Goal: Use online tool/utility: Utilize a website feature to perform a specific function

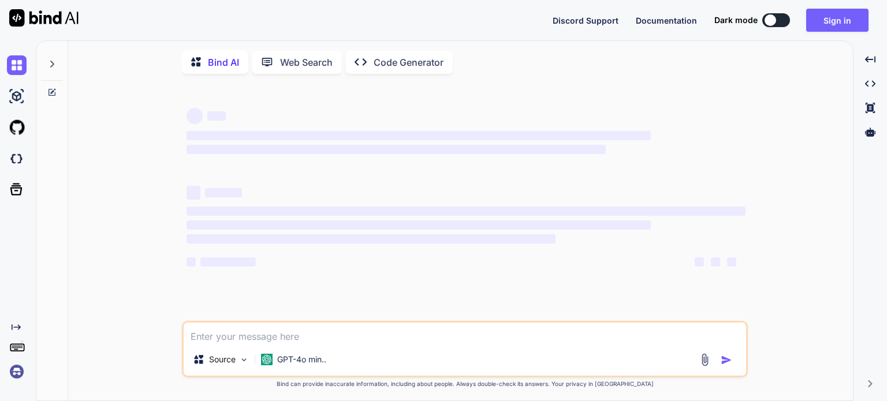
click at [406, 64] on p "Code Generator" at bounding box center [409, 62] width 70 height 14
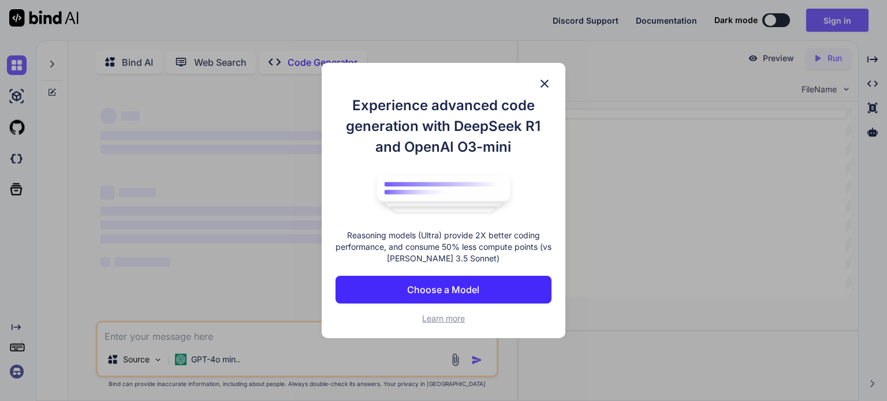
click at [546, 85] on img at bounding box center [545, 84] width 14 height 14
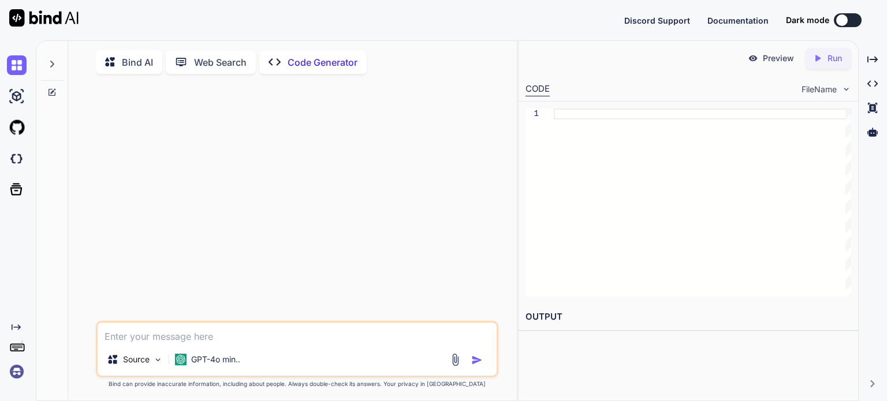
click at [201, 339] on textarea at bounding box center [297, 333] width 399 height 21
type textarea "x"
type textarea "j"
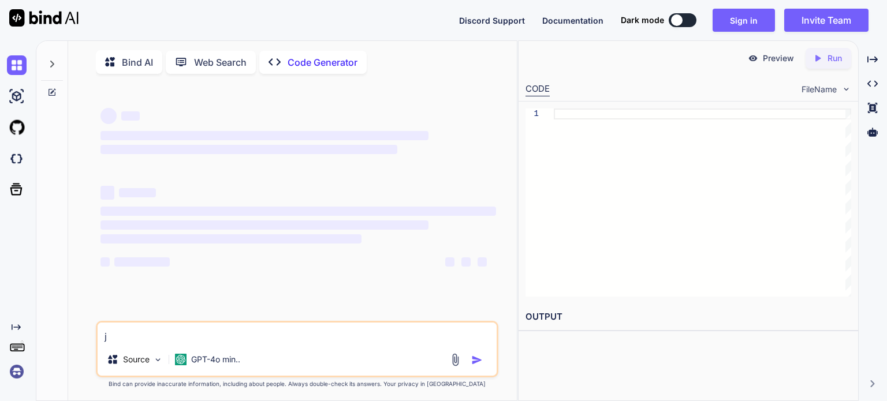
type textarea "x"
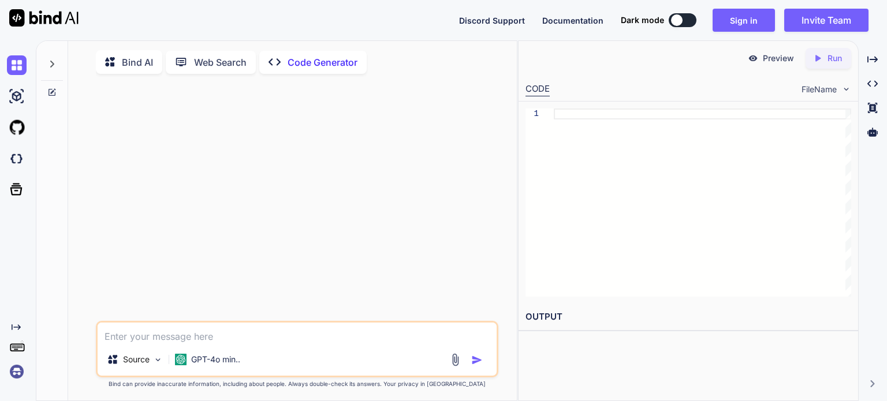
type textarea "x"
type textarea "h"
type textarea "x"
type textarea "hi"
click at [484, 361] on button "button" at bounding box center [479, 361] width 16 height 12
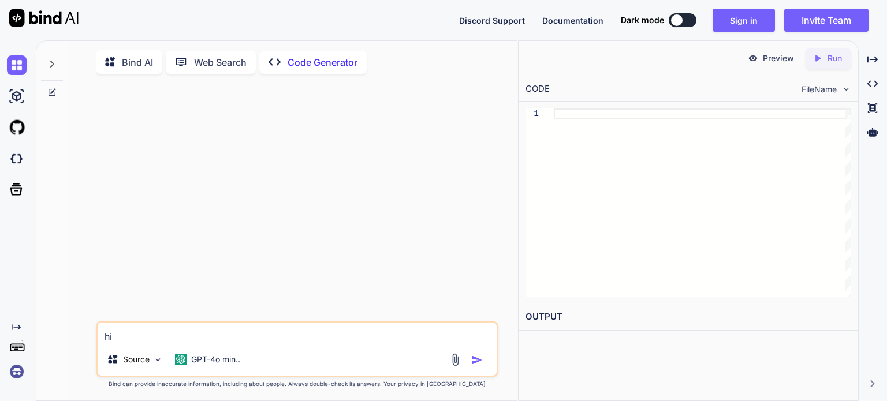
type textarea "x"
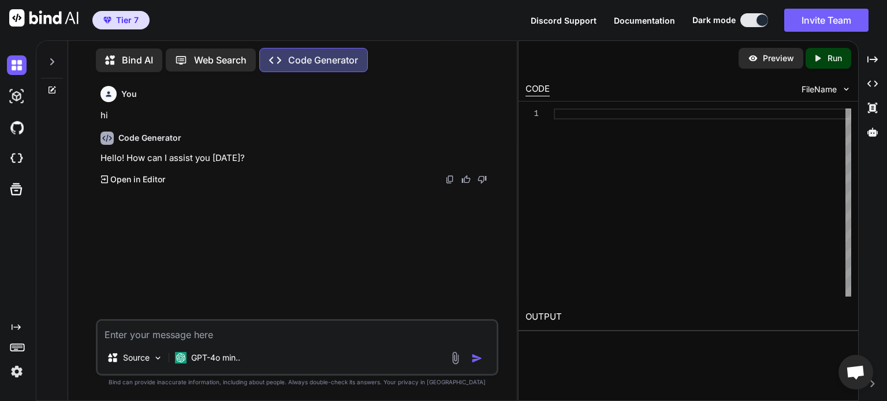
scroll to position [5, 0]
click at [255, 328] on textarea at bounding box center [297, 331] width 399 height 21
type textarea "hi"
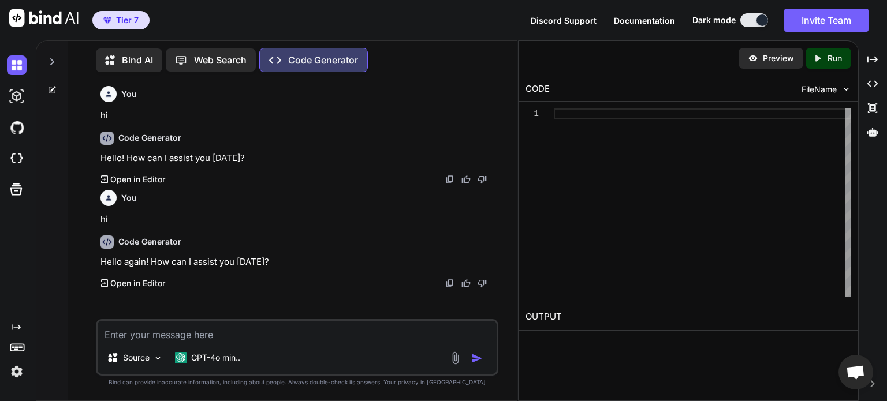
click at [13, 373] on img at bounding box center [17, 372] width 20 height 20
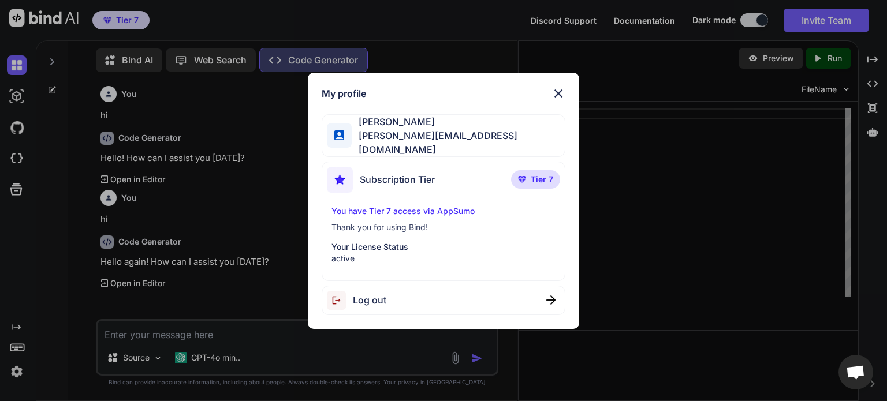
click at [370, 303] on span "Log out" at bounding box center [369, 300] width 33 height 14
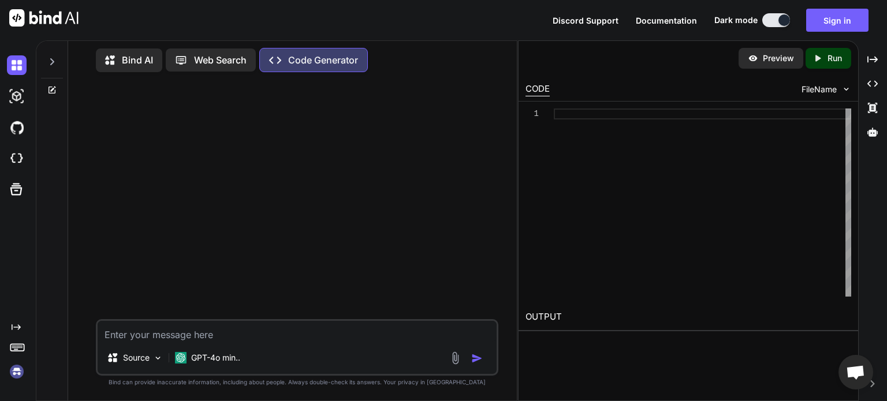
click at [18, 367] on img at bounding box center [17, 372] width 20 height 20
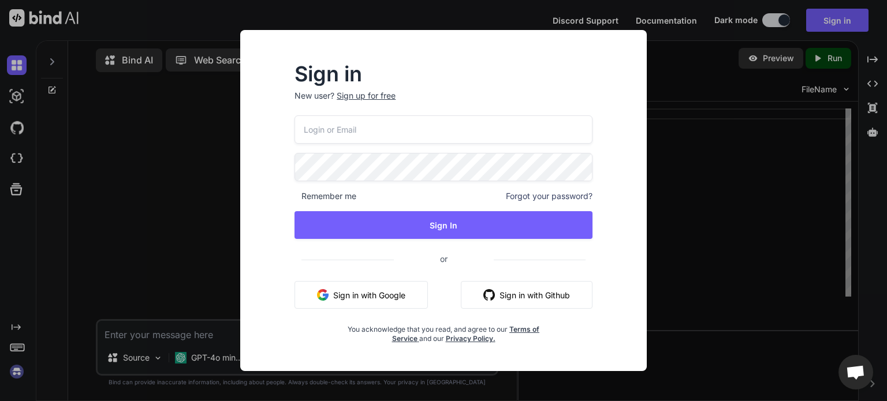
click at [375, 141] on input "email" at bounding box center [443, 129] width 298 height 28
paste input "kerwin.workac@gmail.com"
type input "kerwin.workac@gmail.com"
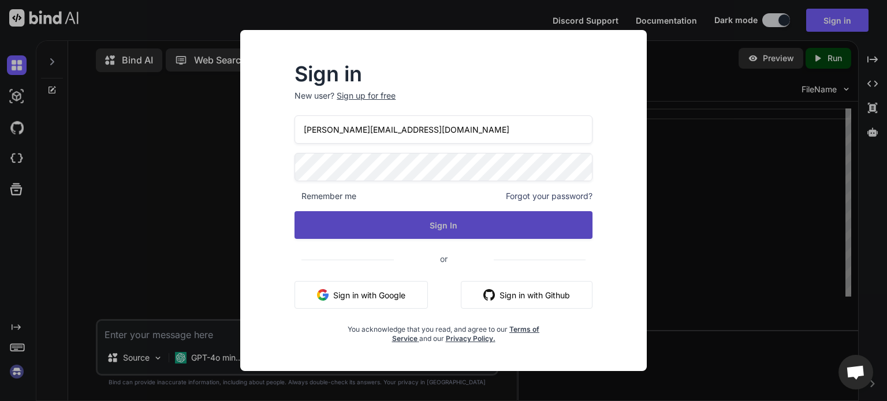
click at [413, 215] on button "Sign In" at bounding box center [443, 225] width 298 height 28
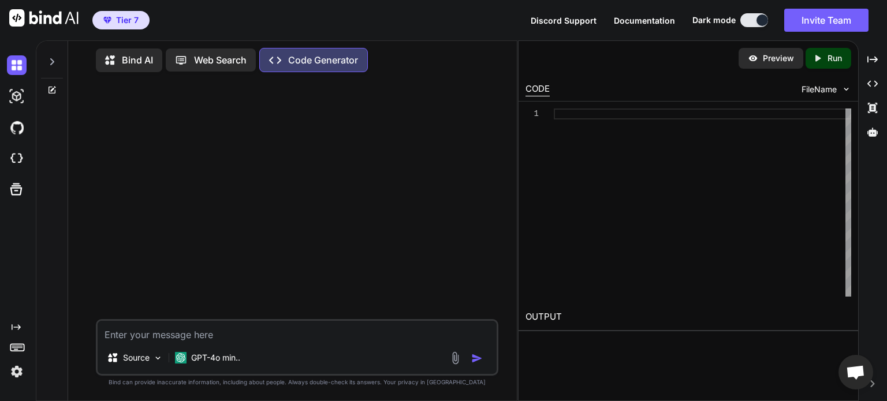
click at [55, 57] on icon at bounding box center [51, 61] width 9 height 9
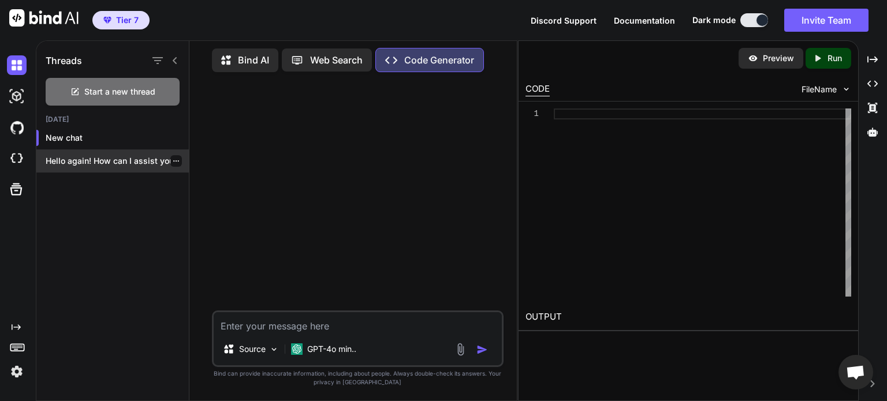
click at [97, 161] on p "Hello again! How can I assist you..." at bounding box center [117, 161] width 143 height 12
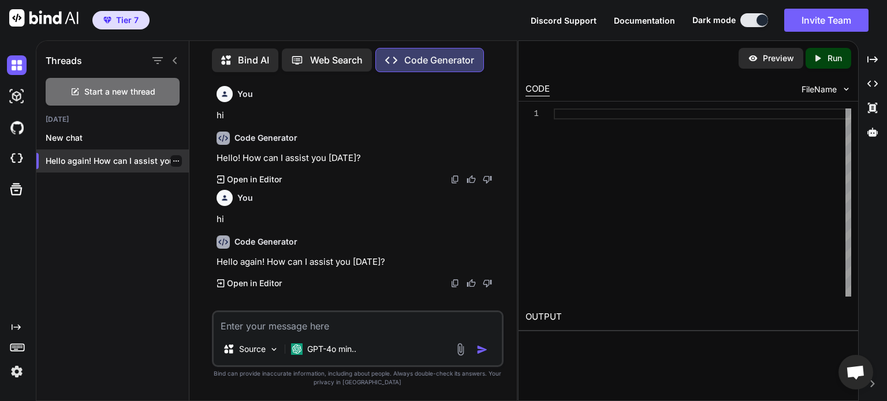
click at [173, 158] on icon "button" at bounding box center [176, 161] width 7 height 7
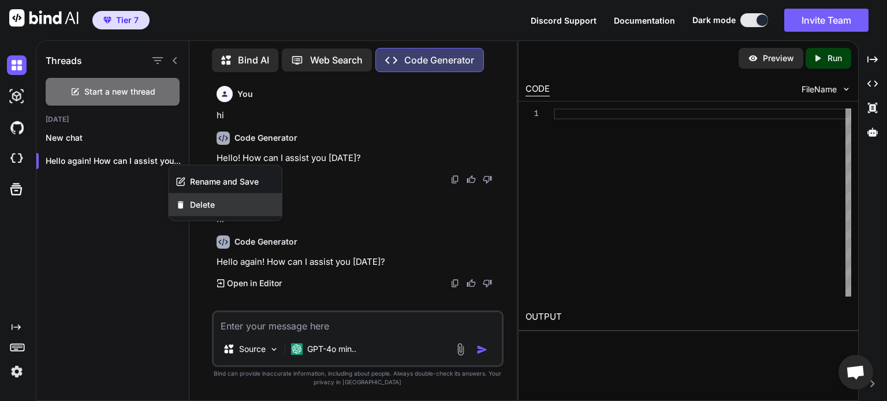
click at [226, 201] on div "Delete" at bounding box center [225, 204] width 113 height 23
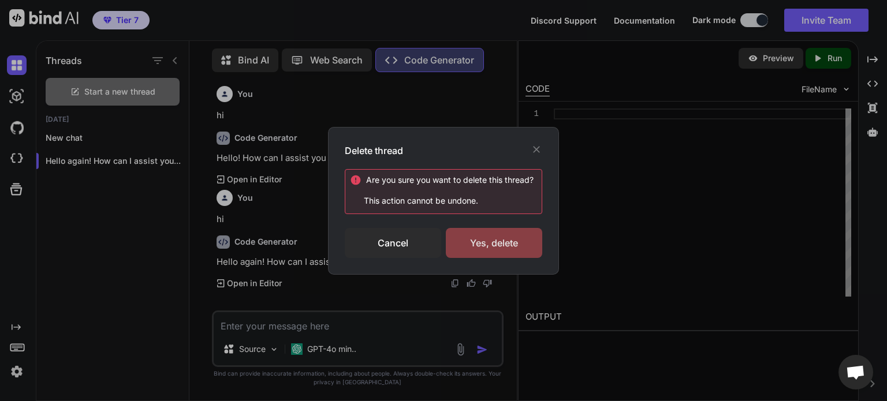
click at [473, 229] on div "Yes, delete" at bounding box center [494, 243] width 96 height 30
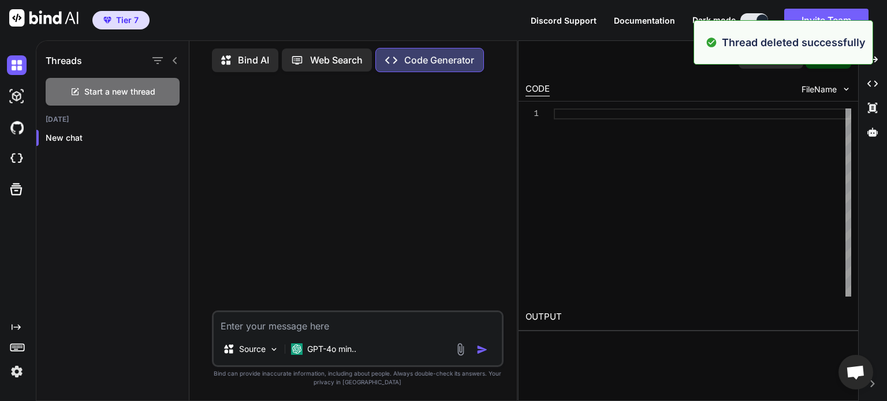
click at [10, 368] on img at bounding box center [17, 372] width 20 height 20
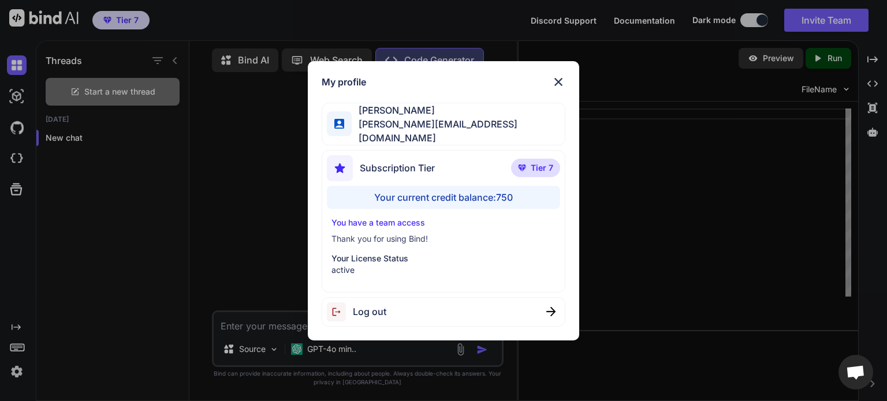
click at [419, 316] on div "Log out" at bounding box center [443, 311] width 243 height 29
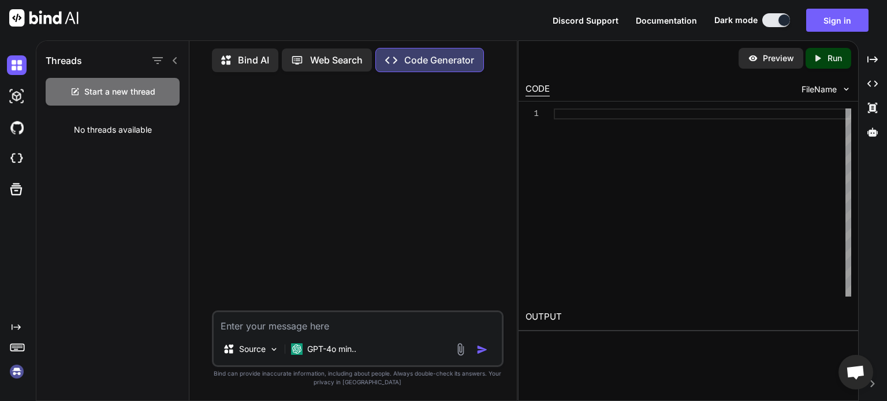
click at [367, 316] on textarea at bounding box center [358, 322] width 288 height 21
type textarea "hi"
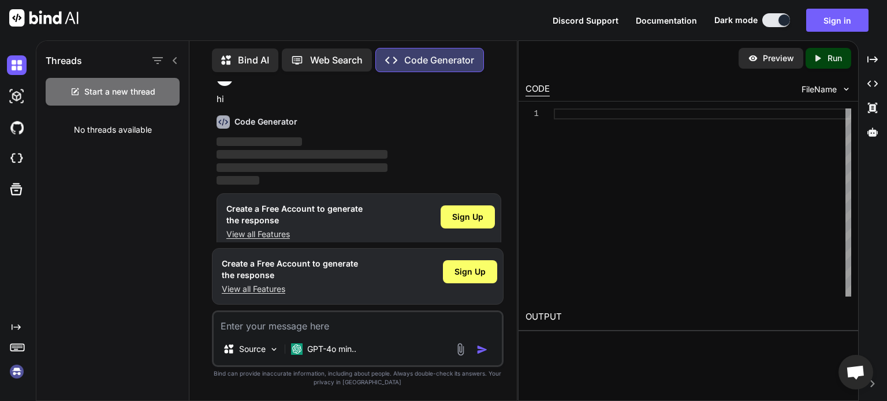
scroll to position [16, 0]
